Goal: Task Accomplishment & Management: Manage account settings

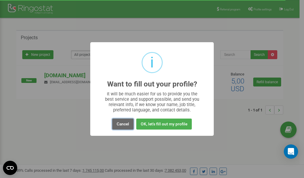
click at [124, 122] on button "Cancel" at bounding box center [122, 123] width 21 height 11
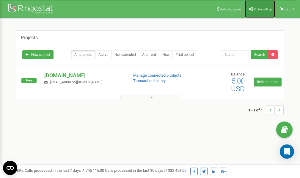
click at [256, 8] on span "Profile settings" at bounding box center [263, 9] width 18 height 3
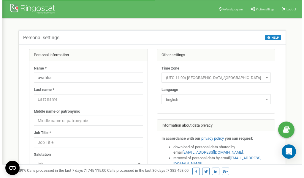
scroll to position [30, 0]
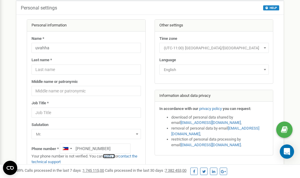
click at [113, 156] on link "verify it" at bounding box center [109, 156] width 12 height 4
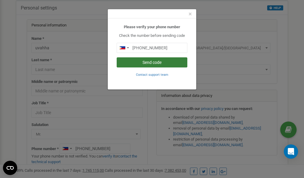
click at [151, 62] on button "Send code" at bounding box center [152, 62] width 71 height 10
